Goal: Task Accomplishment & Management: Manage account settings

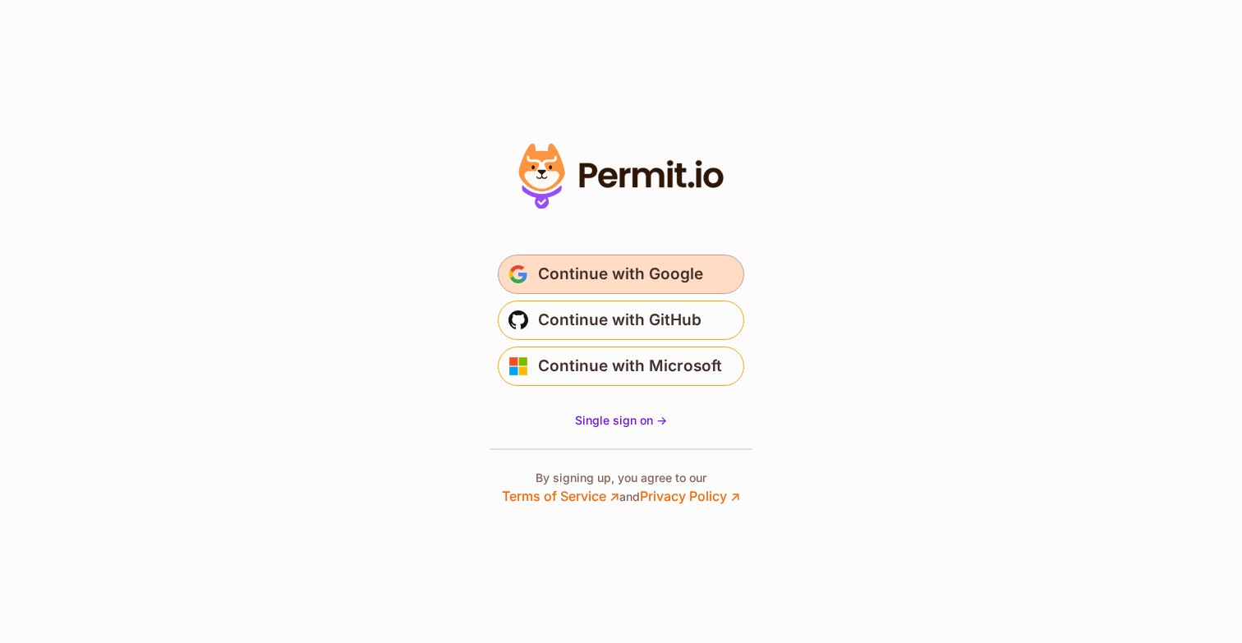
click at [629, 272] on span "Continue with Google" at bounding box center [620, 274] width 165 height 26
click at [686, 263] on span "Continue with Google" at bounding box center [620, 274] width 165 height 26
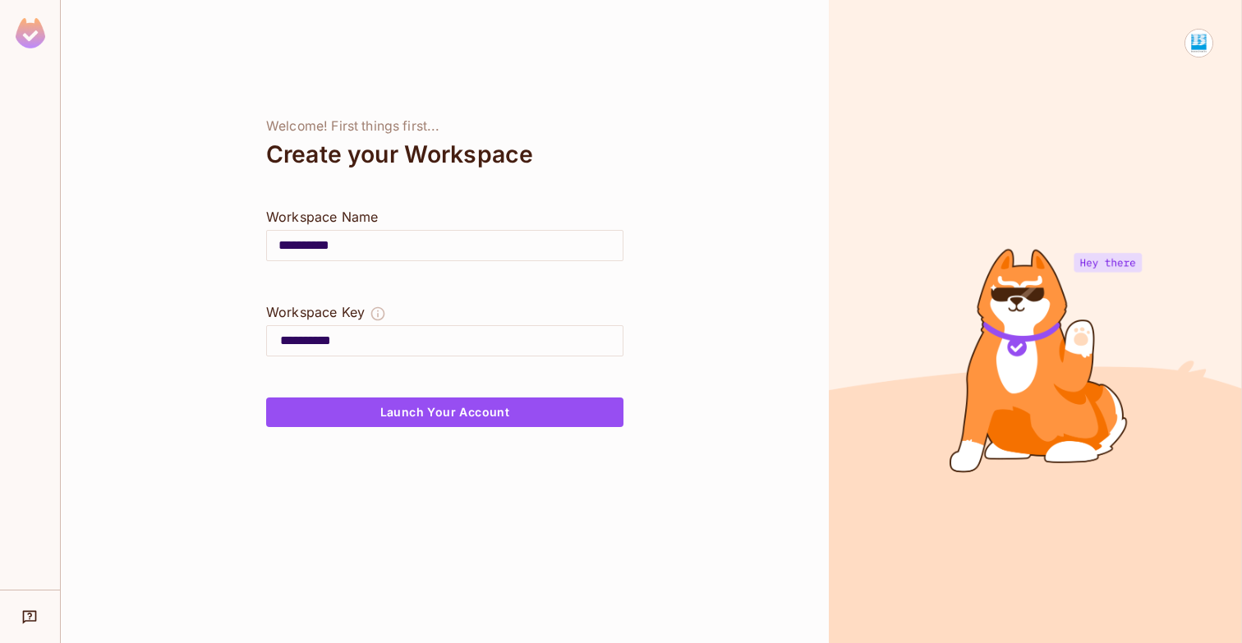
click at [30, 42] on img at bounding box center [31, 33] width 30 height 30
click at [1198, 40] on img at bounding box center [1199, 43] width 27 height 27
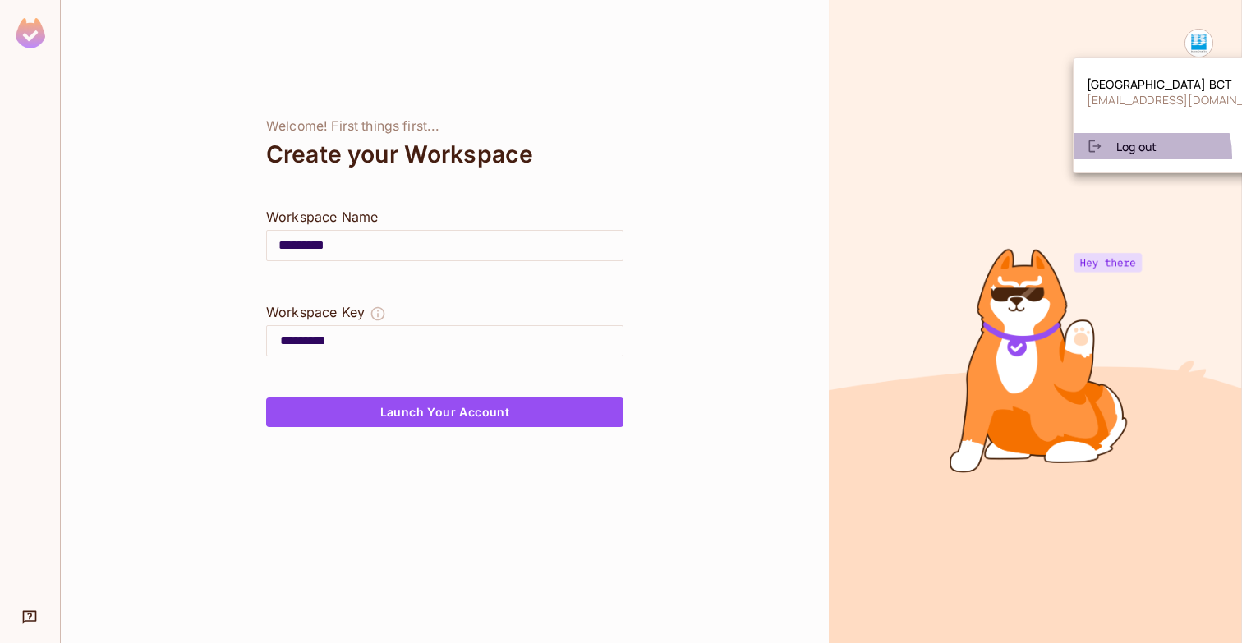
click at [1129, 157] on li "Log out" at bounding box center [1185, 146] width 222 height 26
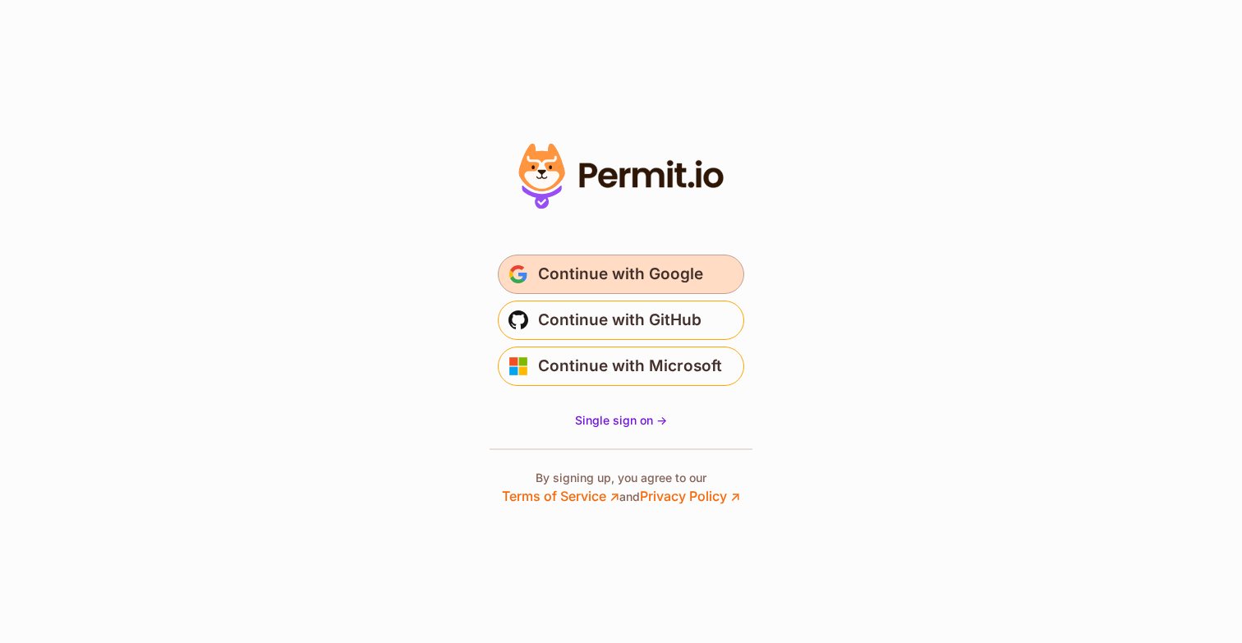
click at [638, 274] on span "Continue with Google" at bounding box center [620, 274] width 165 height 26
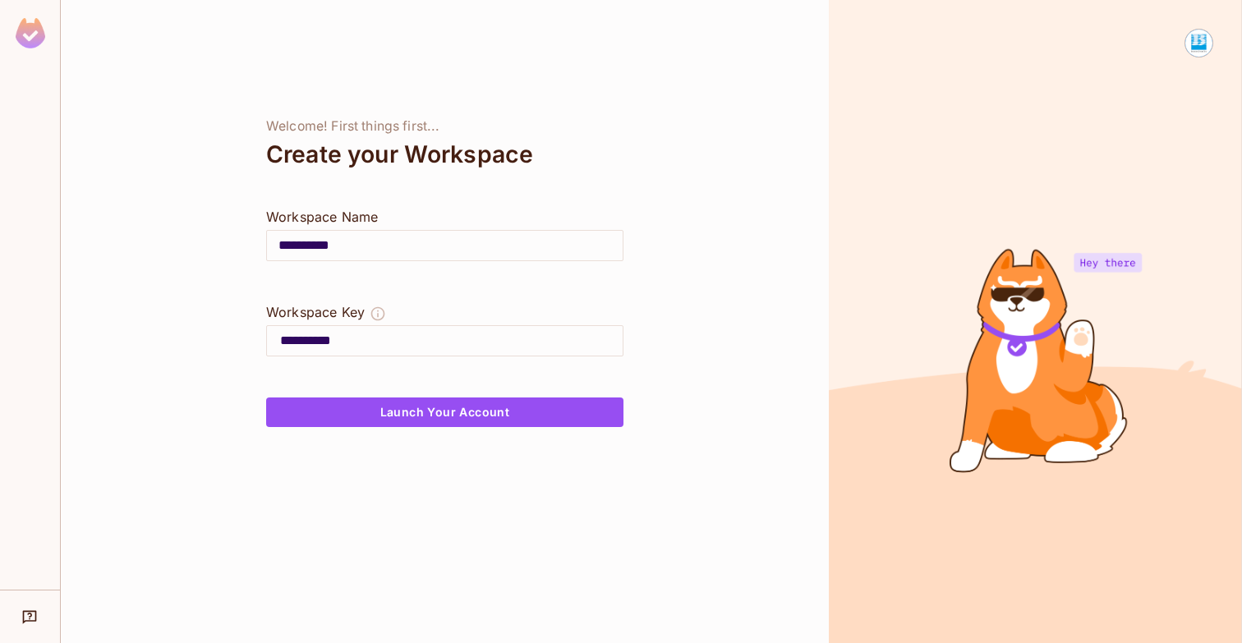
click at [1199, 42] on img at bounding box center [1199, 43] width 27 height 27
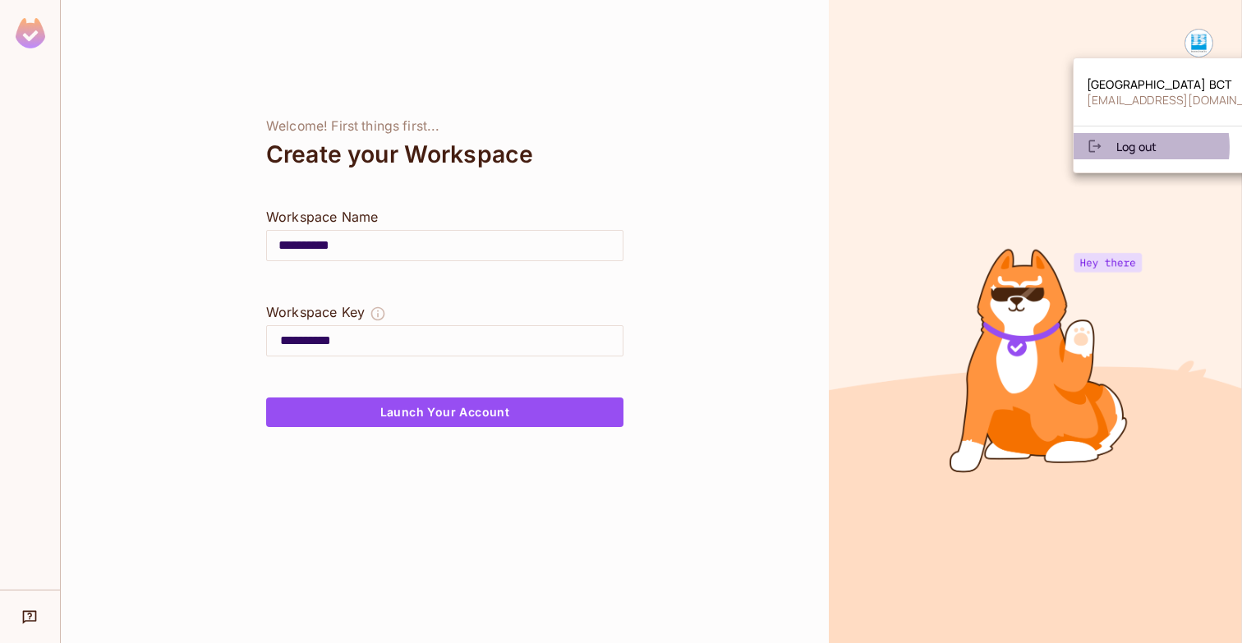
click at [1131, 147] on span "Log out" at bounding box center [1137, 147] width 40 height 16
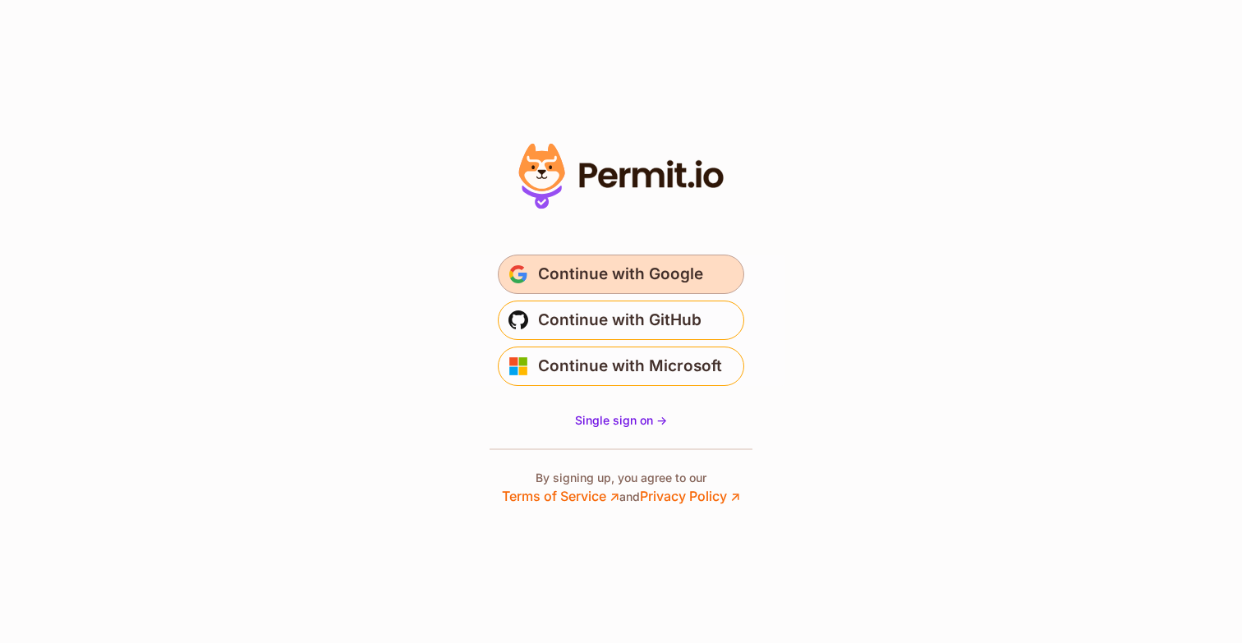
click at [592, 271] on span "Continue with Google" at bounding box center [620, 274] width 165 height 26
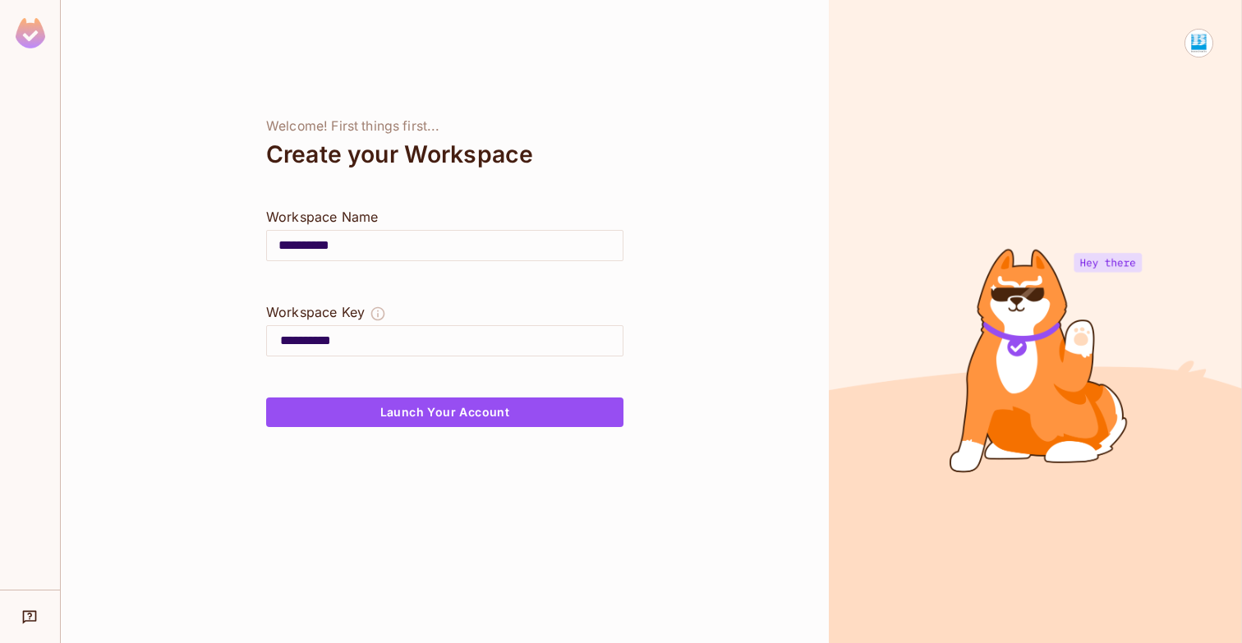
click at [1200, 49] on img at bounding box center [1199, 43] width 27 height 27
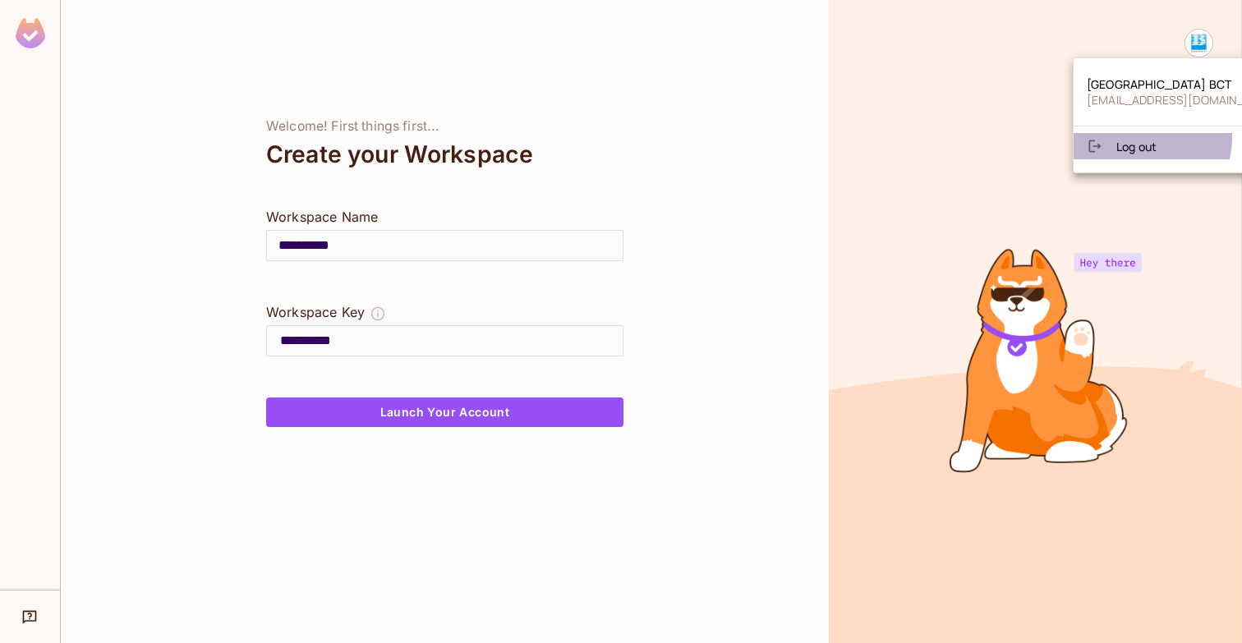
click at [1149, 139] on span "Log out" at bounding box center [1137, 147] width 40 height 16
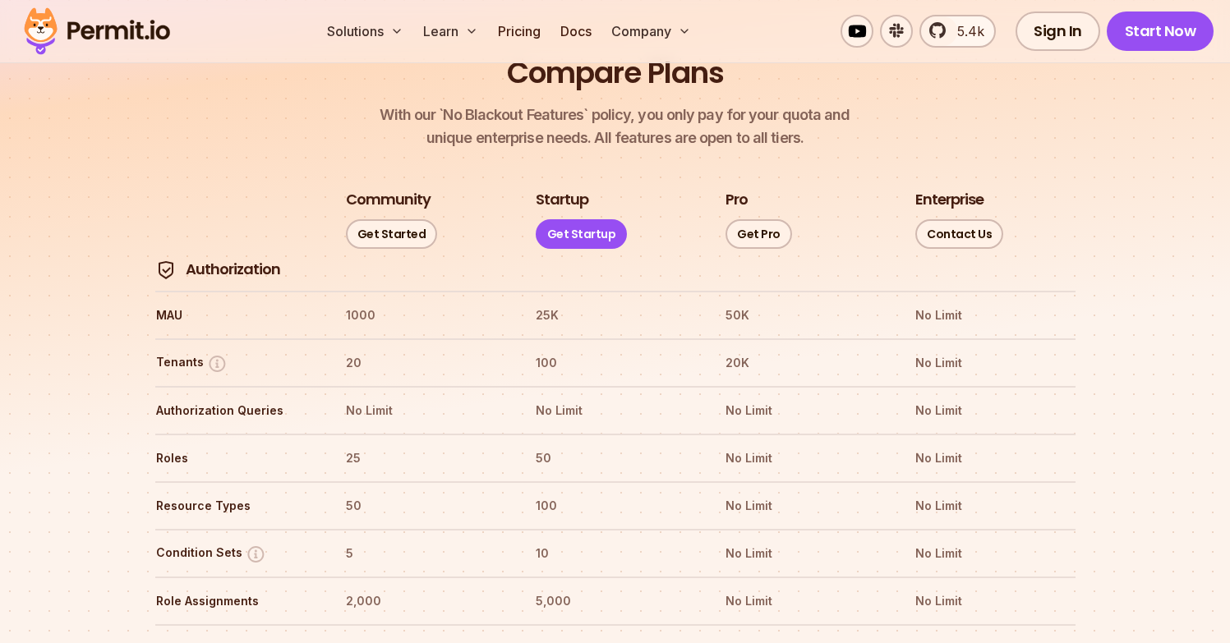
scroll to position [1850, 0]
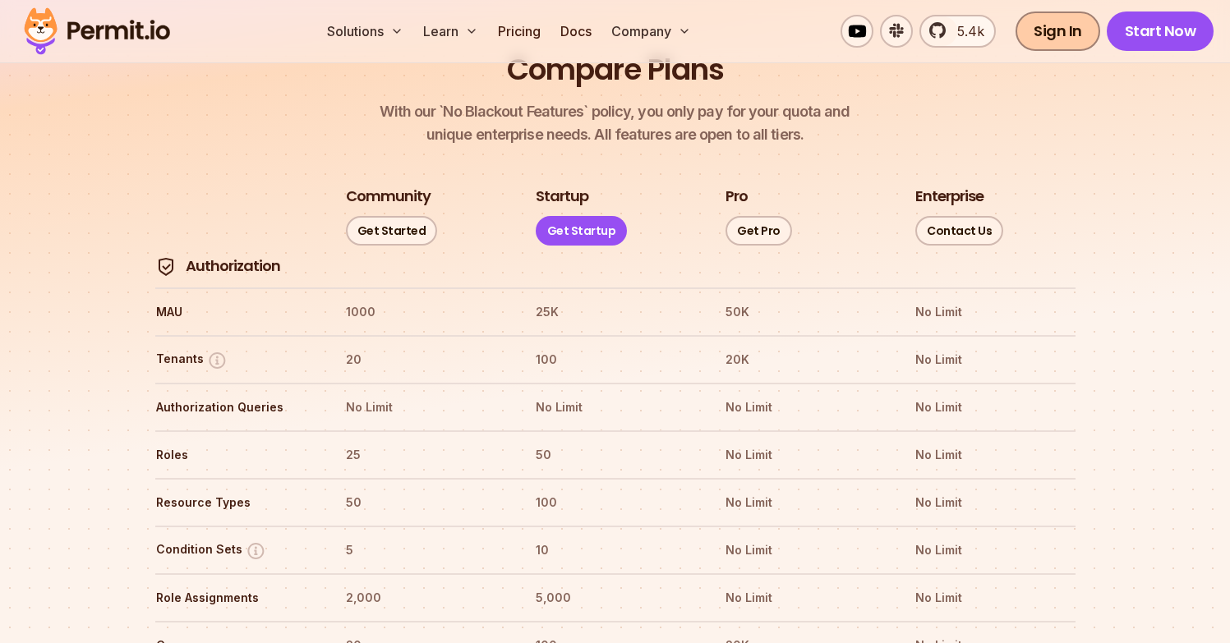
click at [1058, 32] on link "Sign In" at bounding box center [1058, 31] width 85 height 39
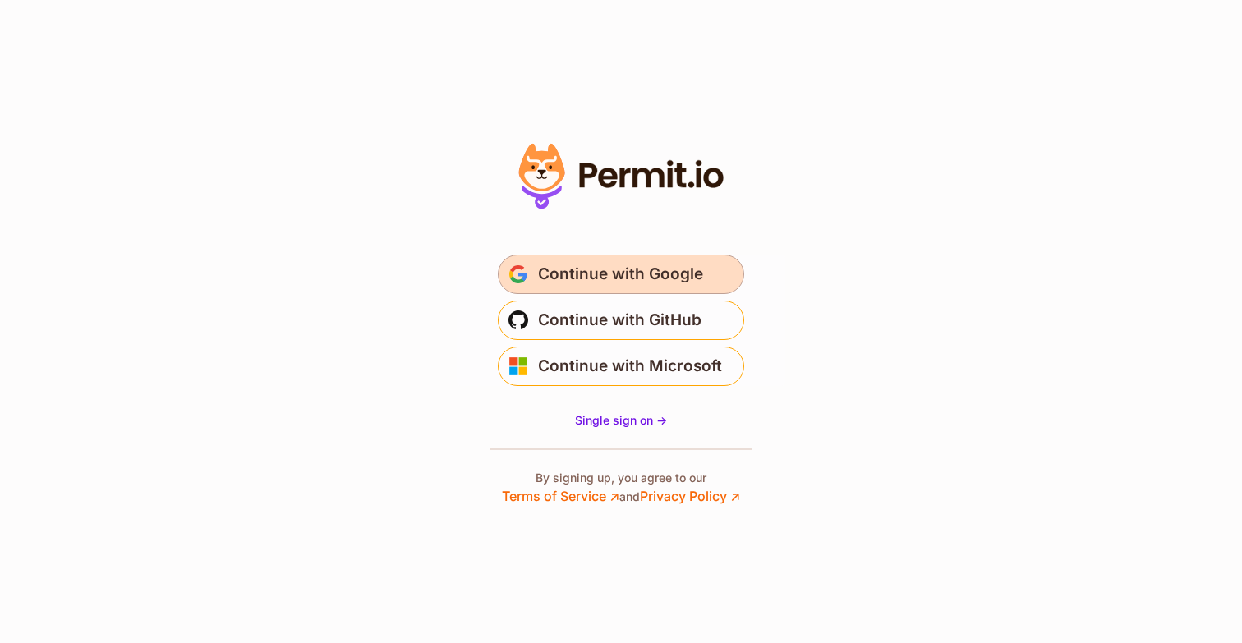
click at [605, 271] on span "Continue with Google" at bounding box center [620, 274] width 165 height 26
